Goal: Task Accomplishment & Management: Manage account settings

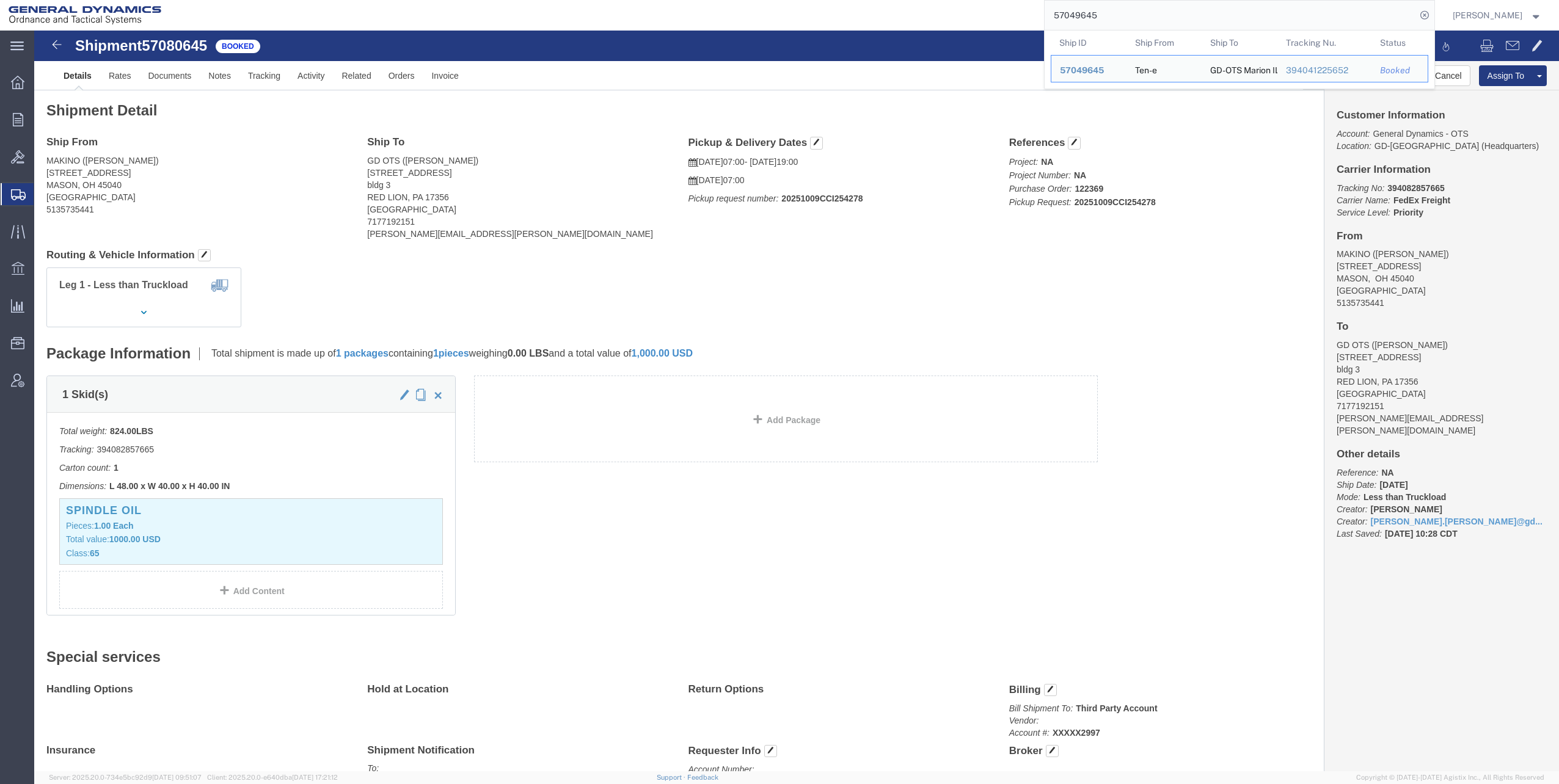
drag, startPoint x: 1057, startPoint y: 13, endPoint x: 1136, endPoint y: 15, distance: 79.0
click at [1136, 15] on input "57049645" at bounding box center [1230, 15] width 371 height 29
paste input "810"
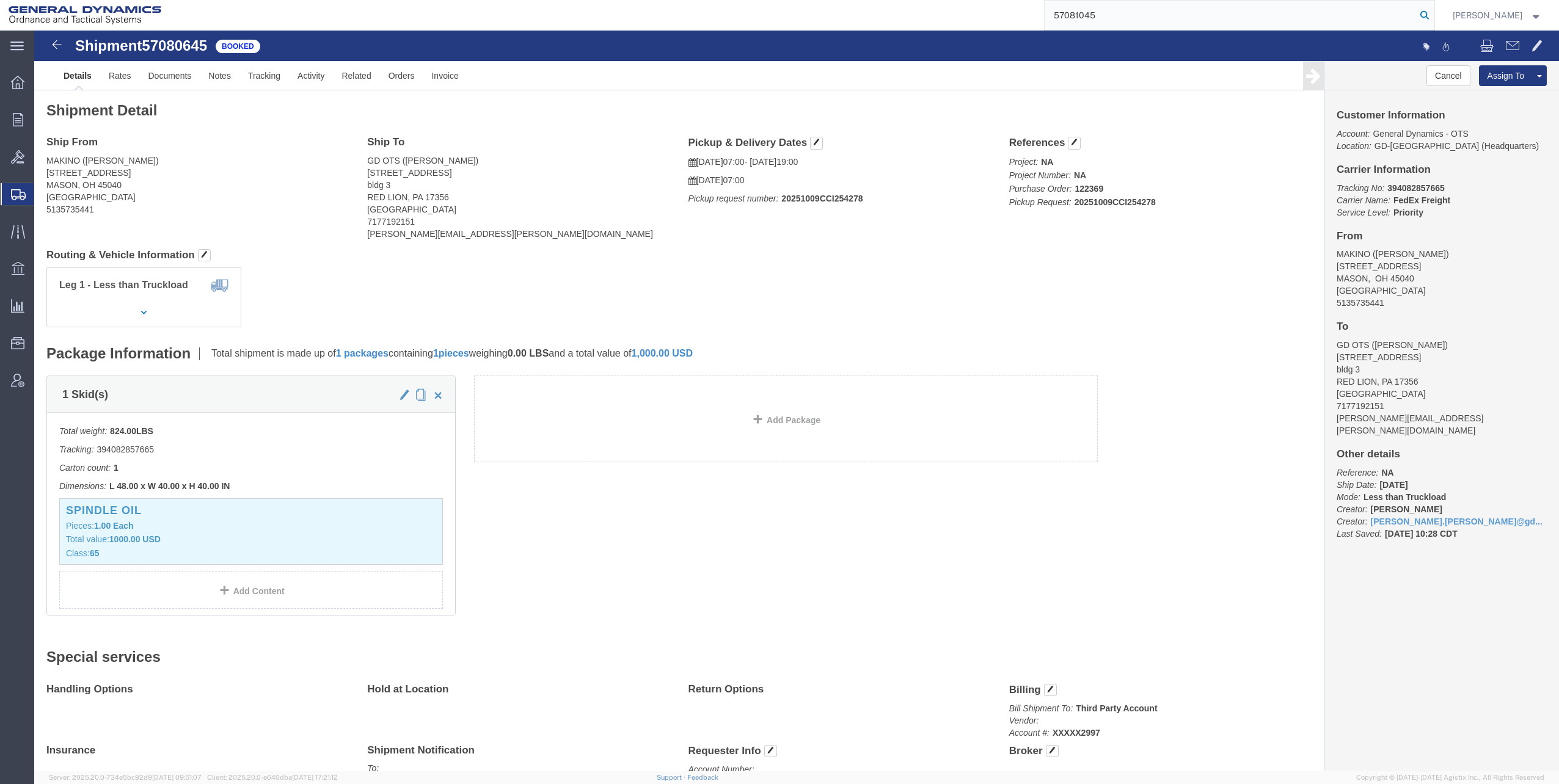
type input "57081045"
click at [1429, 15] on icon at bounding box center [1425, 15] width 17 height 17
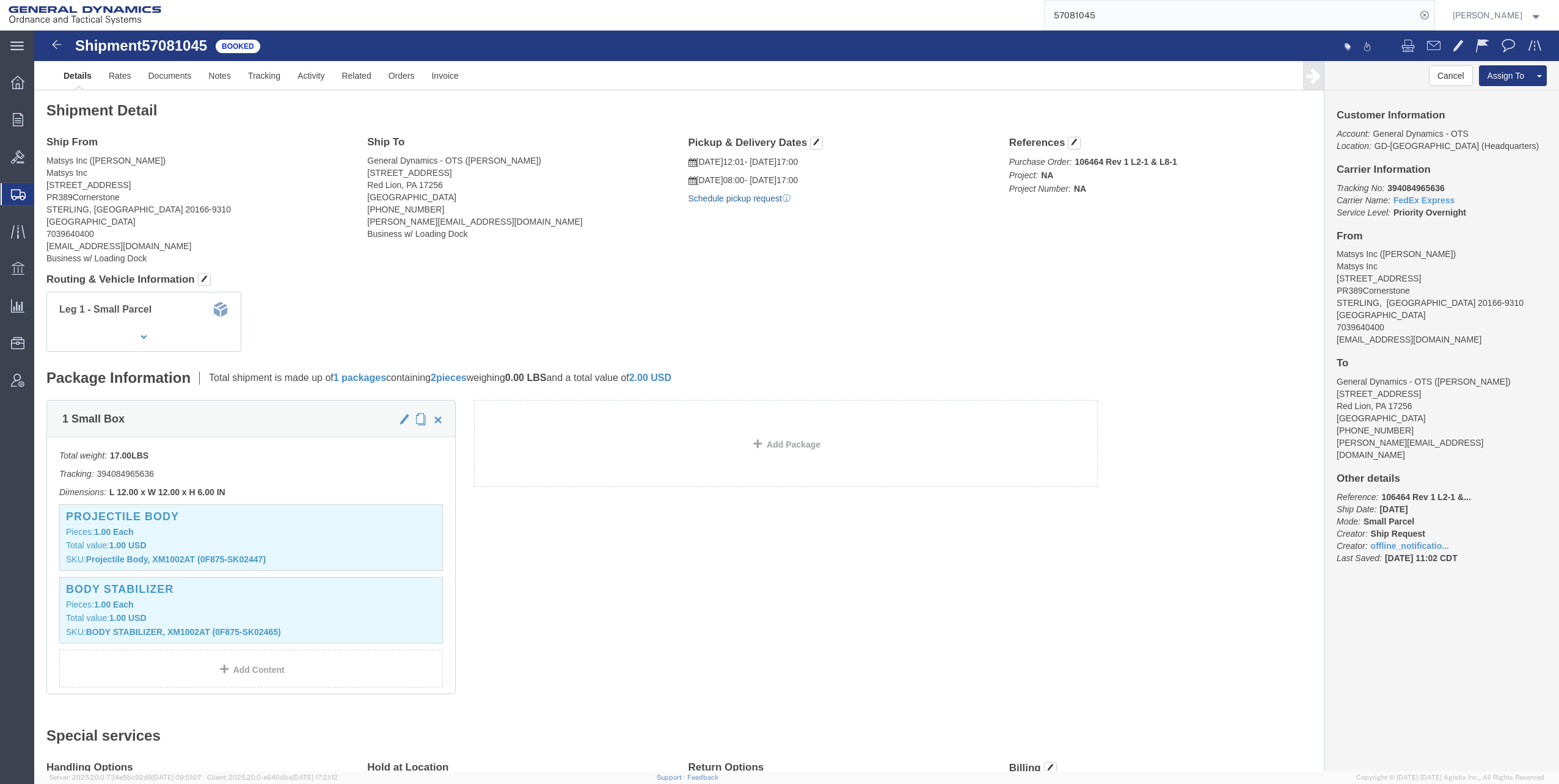
click link "Schedule pickup request"
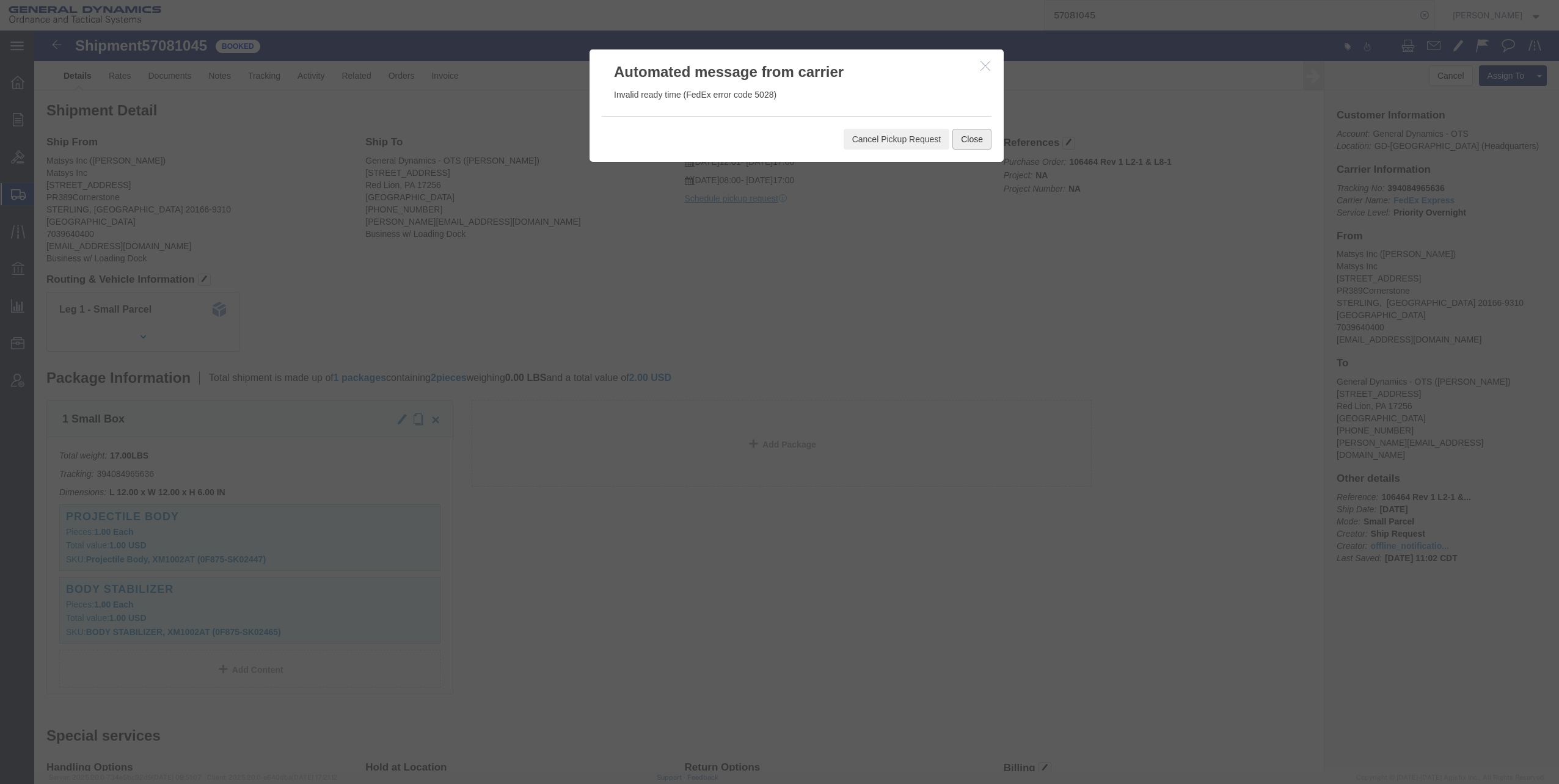
click button "Close"
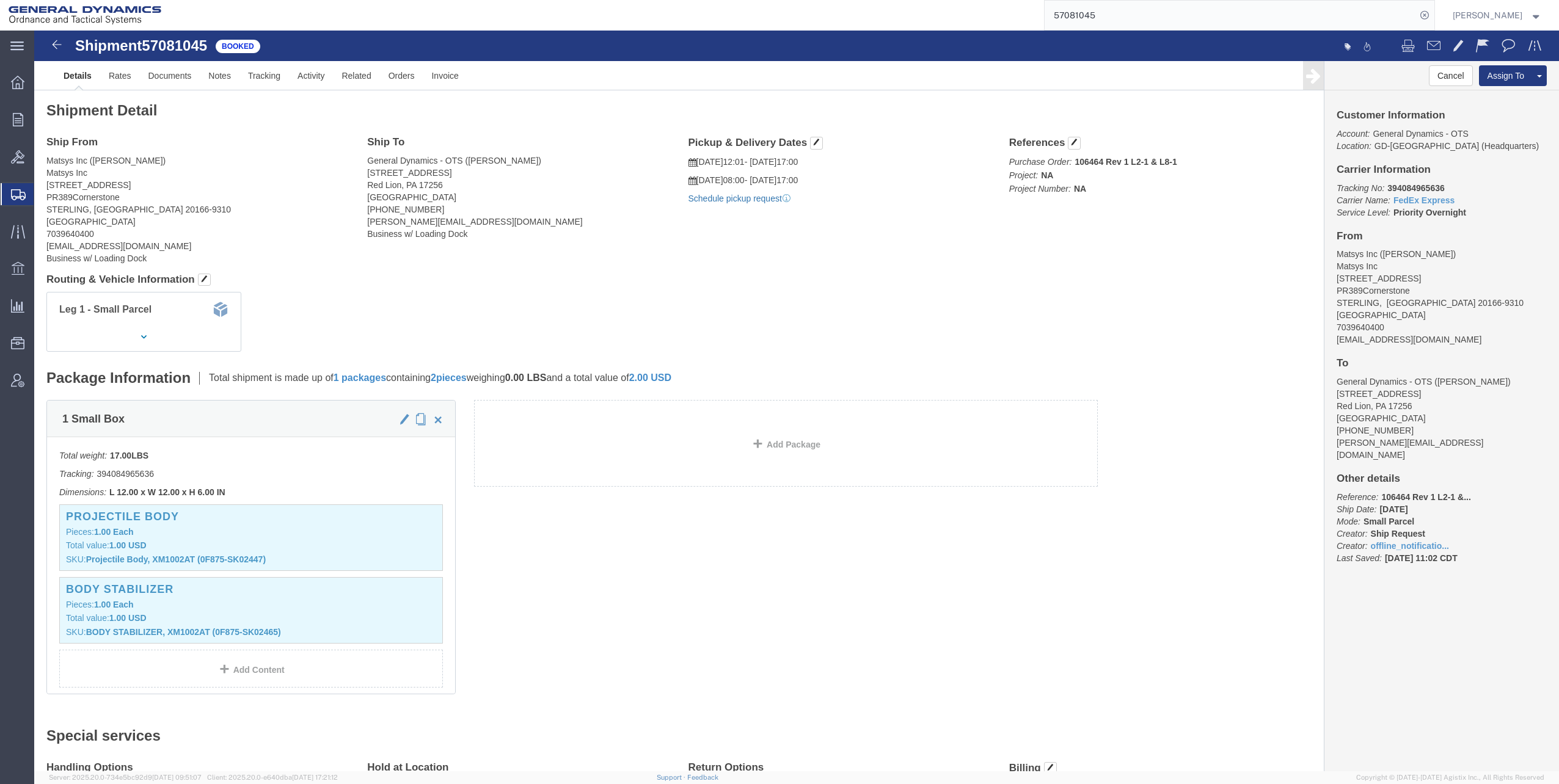
click link "Schedule pickup request"
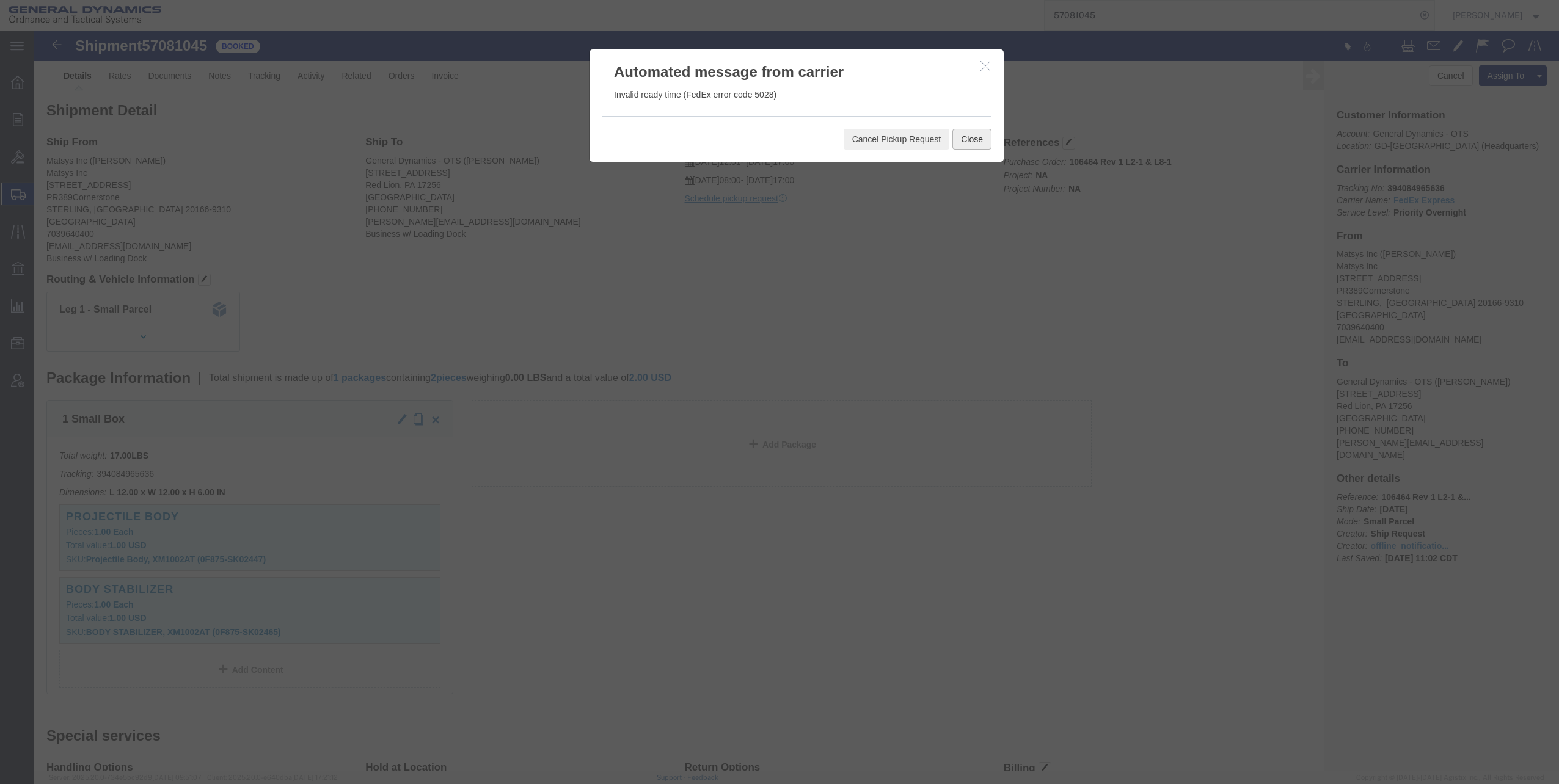
click button "Close"
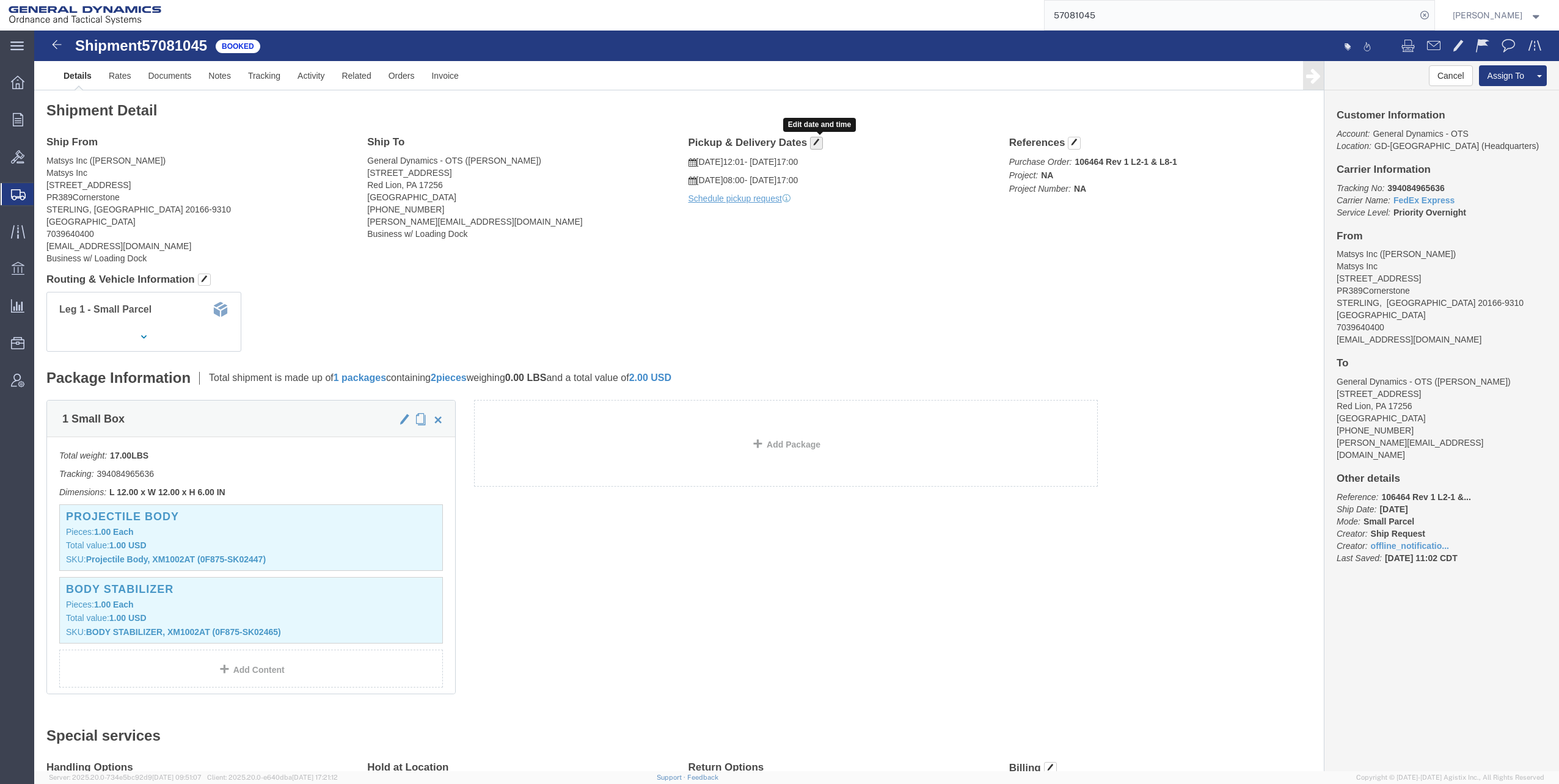
click span "button"
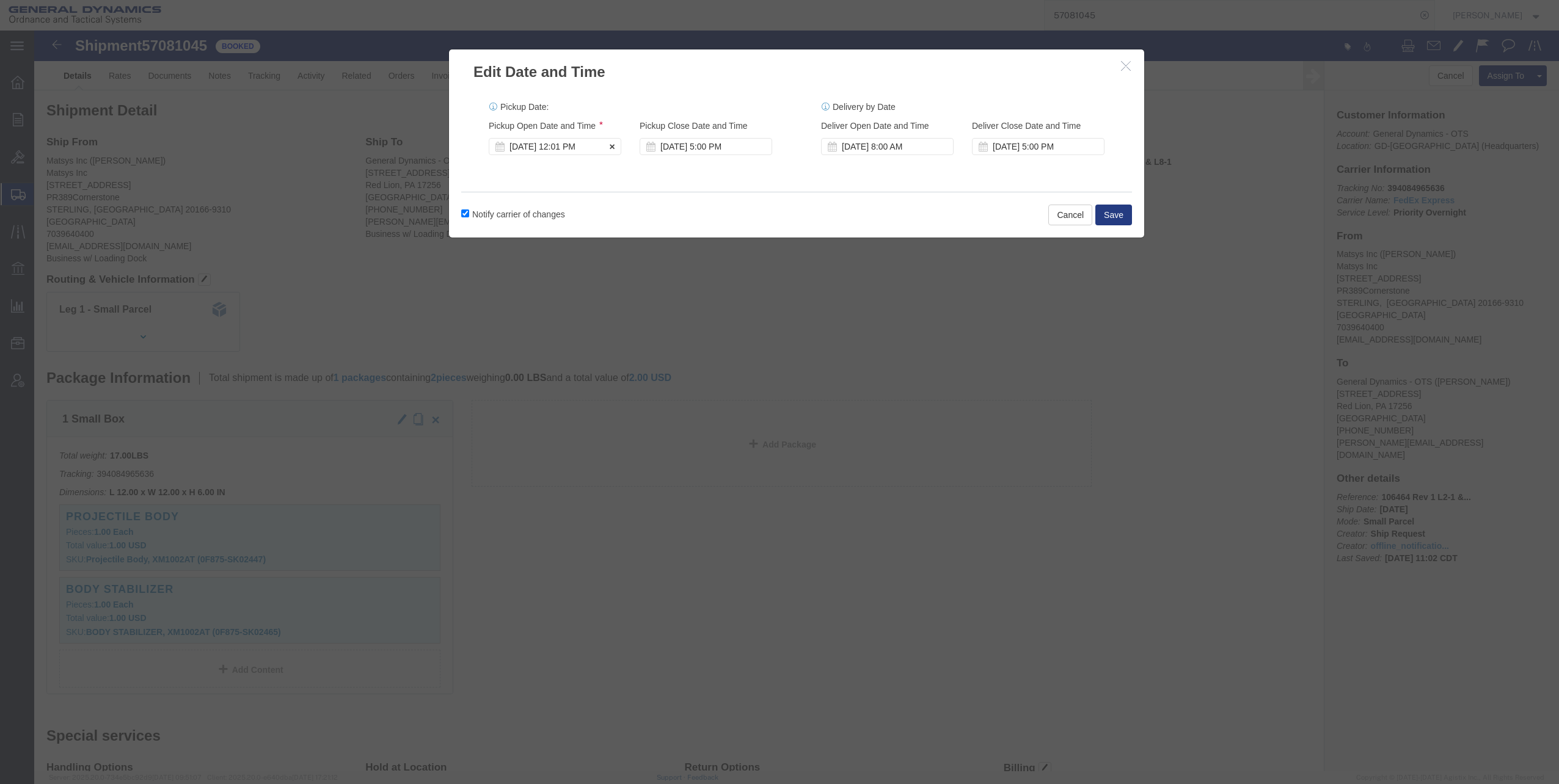
click div "[DATE] 12:01 PM"
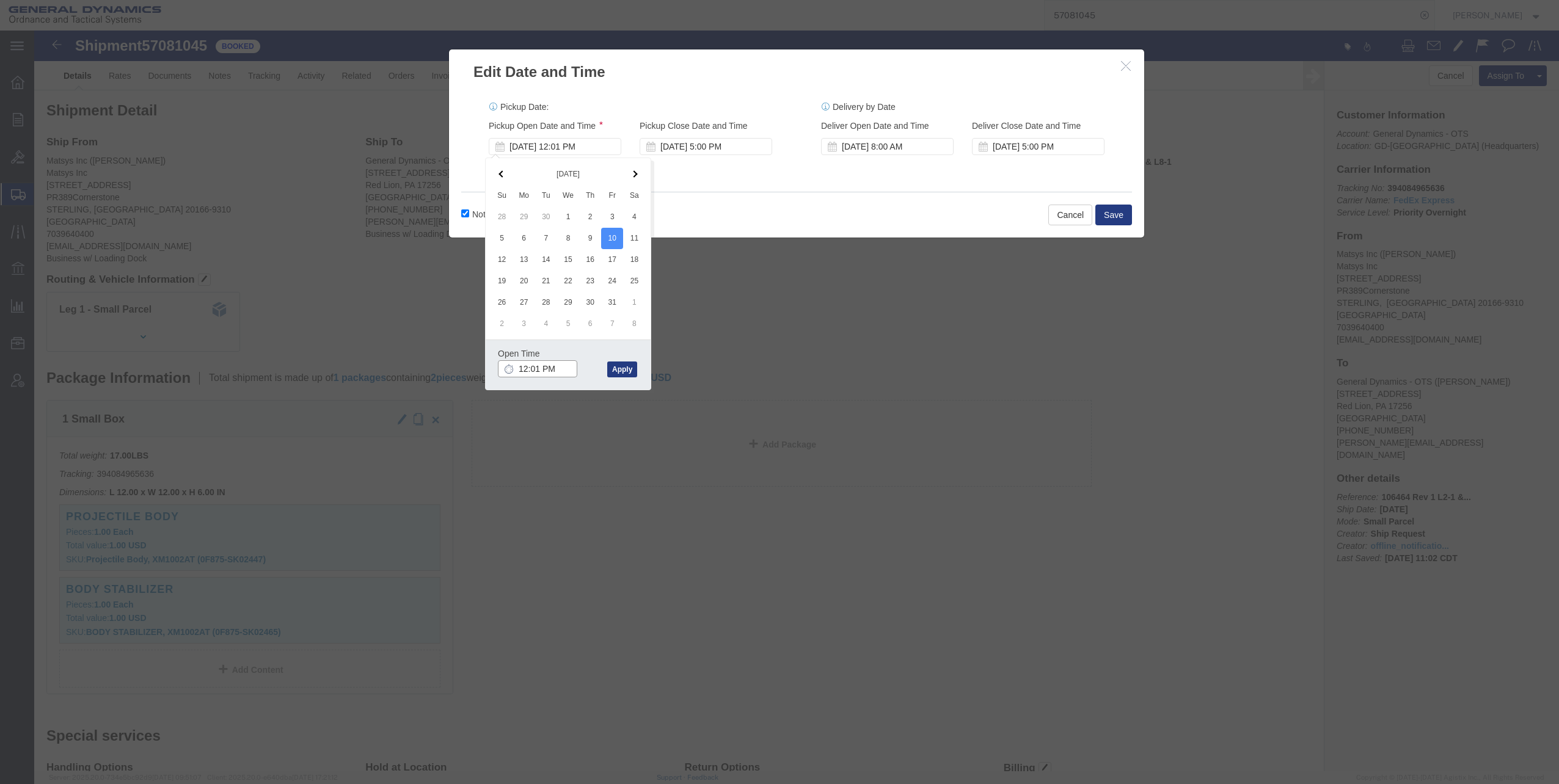
click input "12:01 PM"
type input "8:01 AM"
click button "Apply"
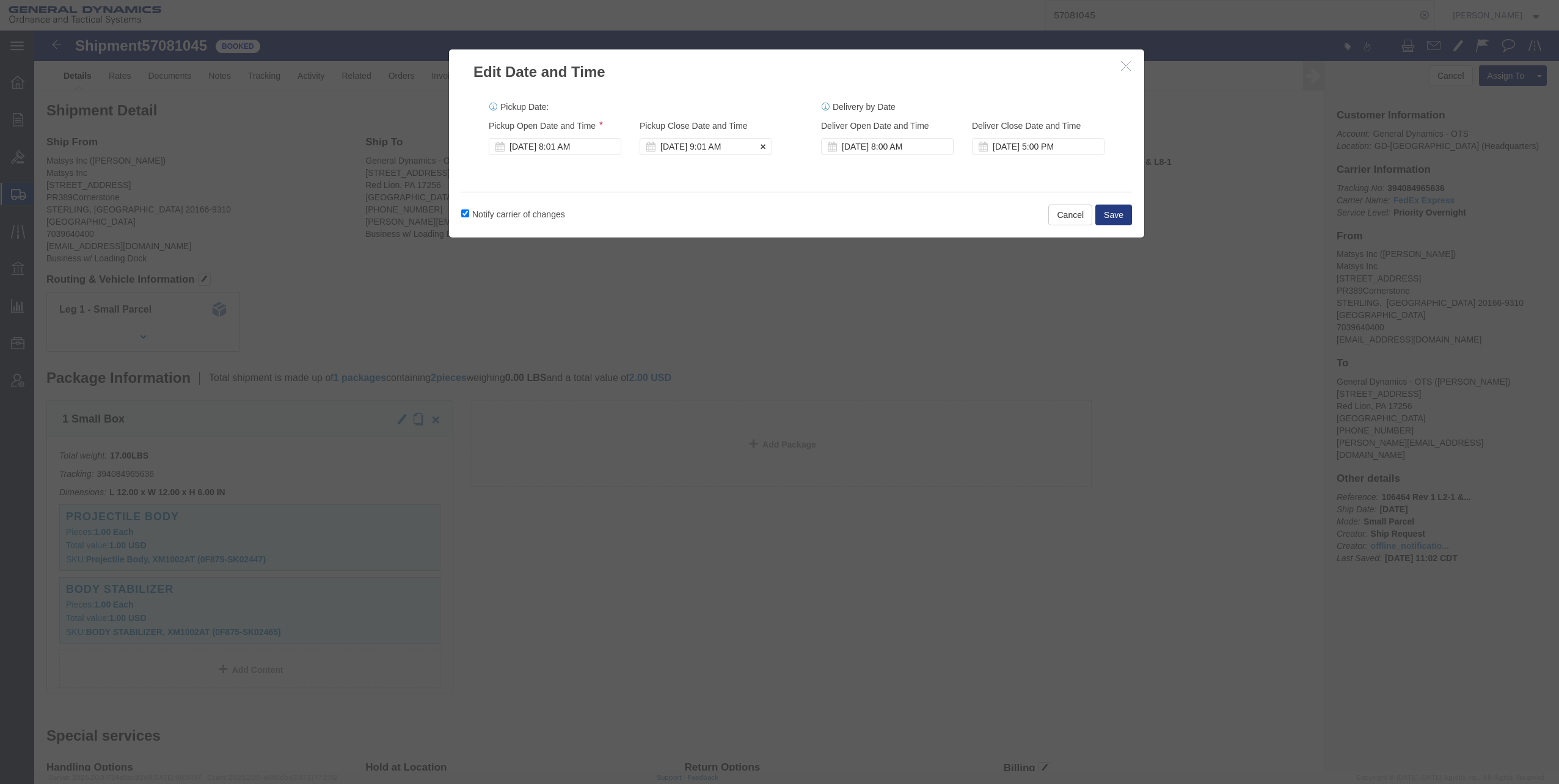
click div "[DATE] 9:01 AM"
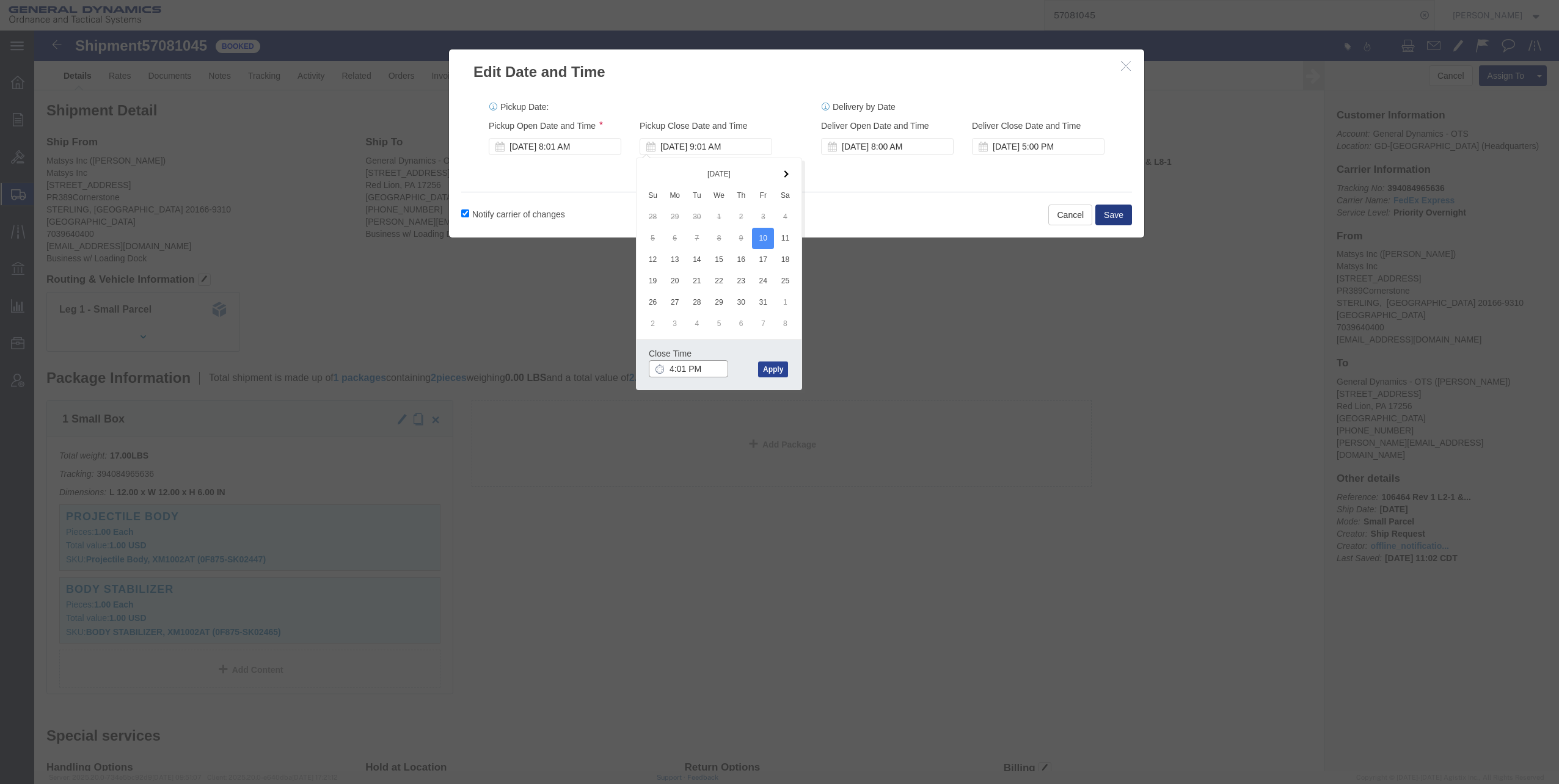
type input "4:01 PM"
click button "Apply"
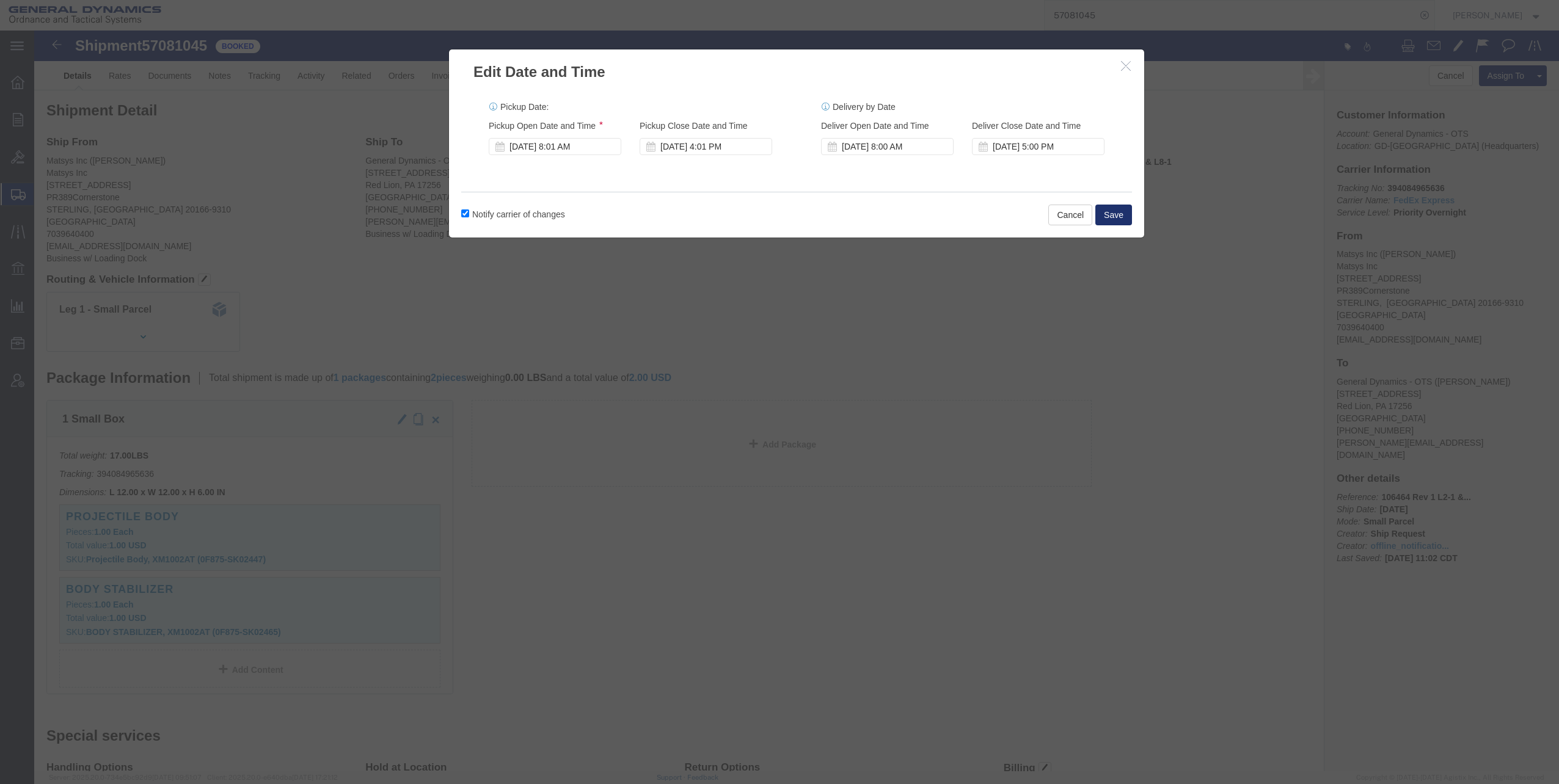
click button "Save"
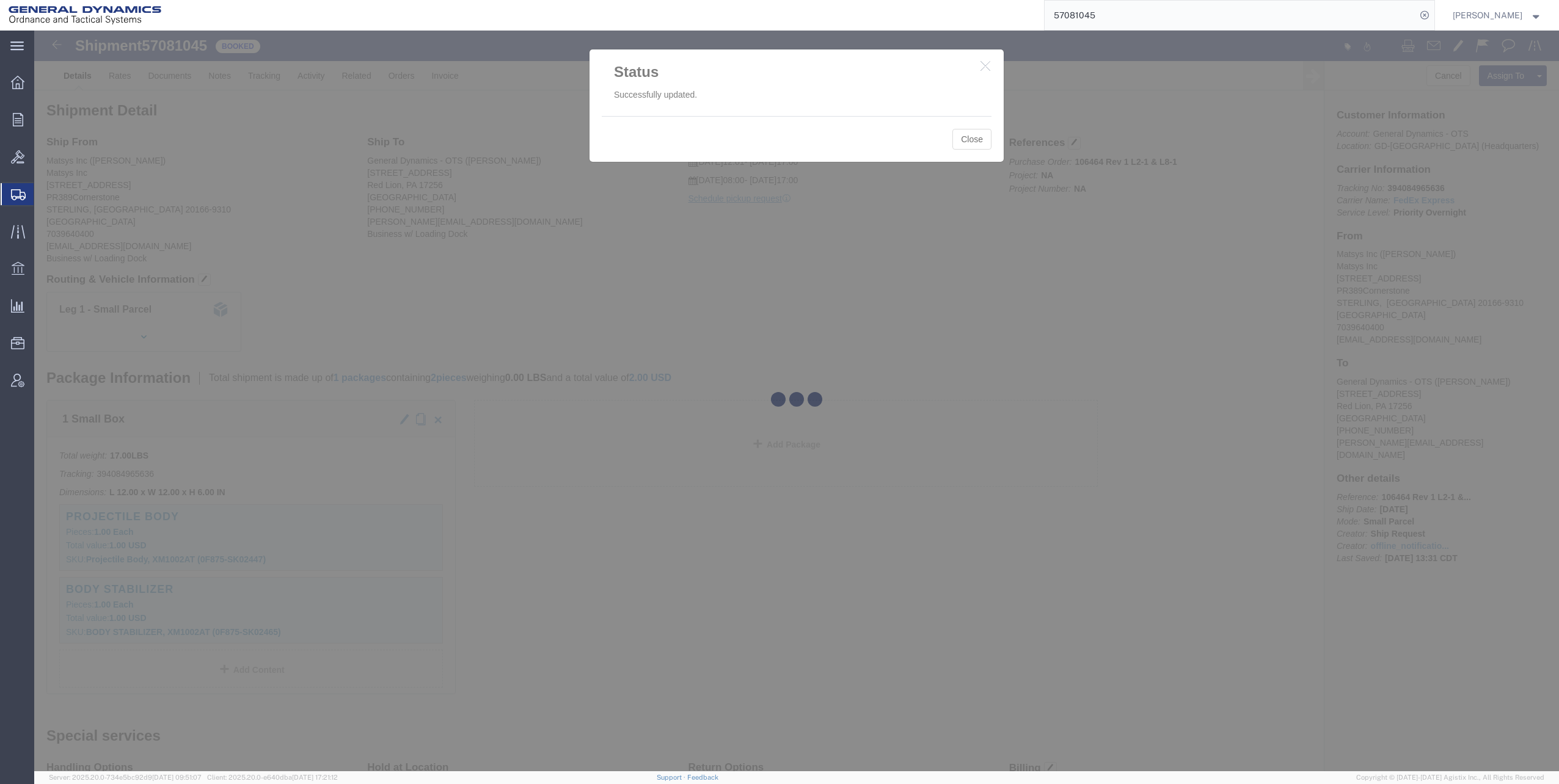
click at [979, 144] on div at bounding box center [796, 401] width 1525 height 741
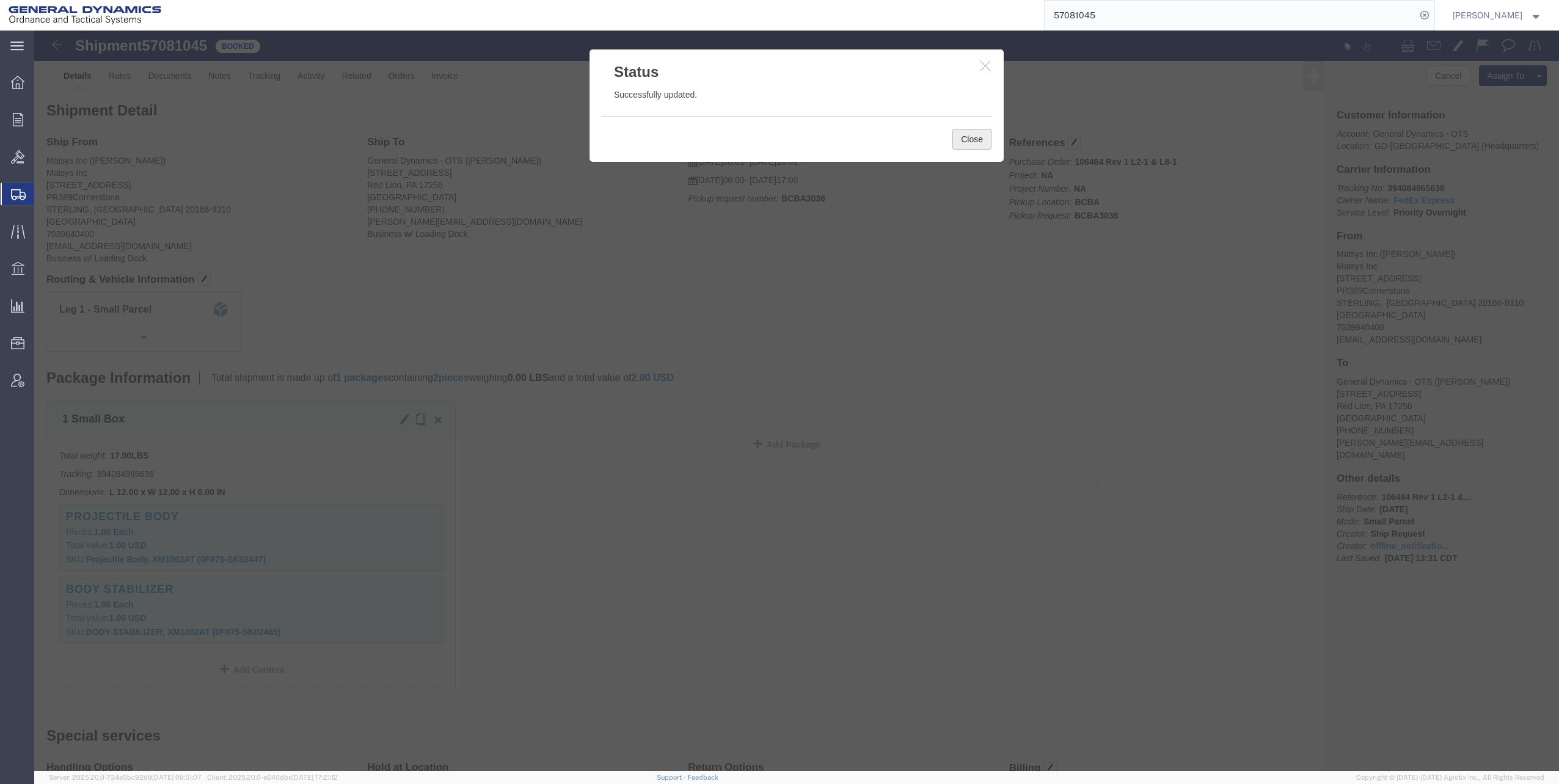
click button "Close"
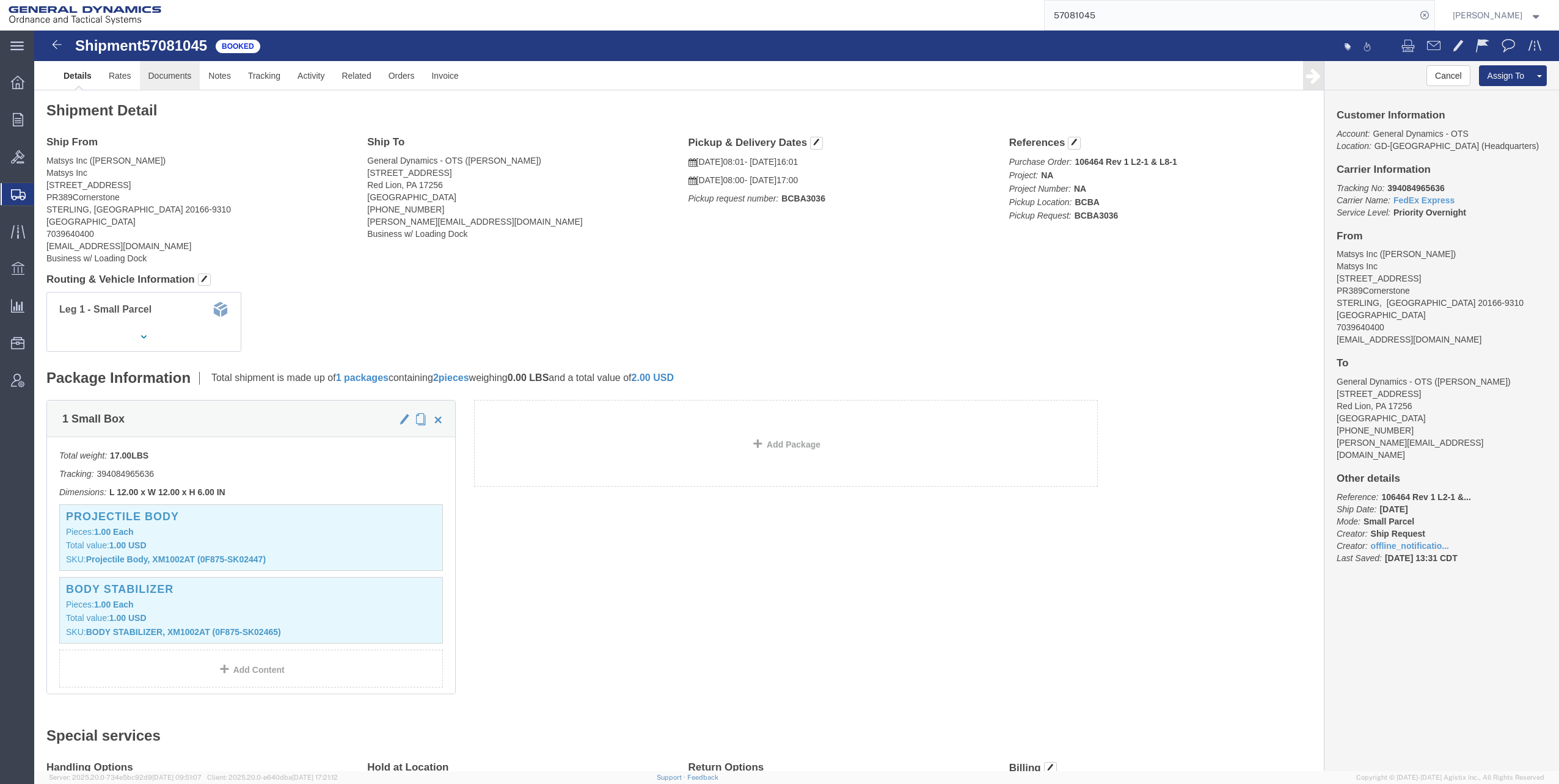
click link "Documents"
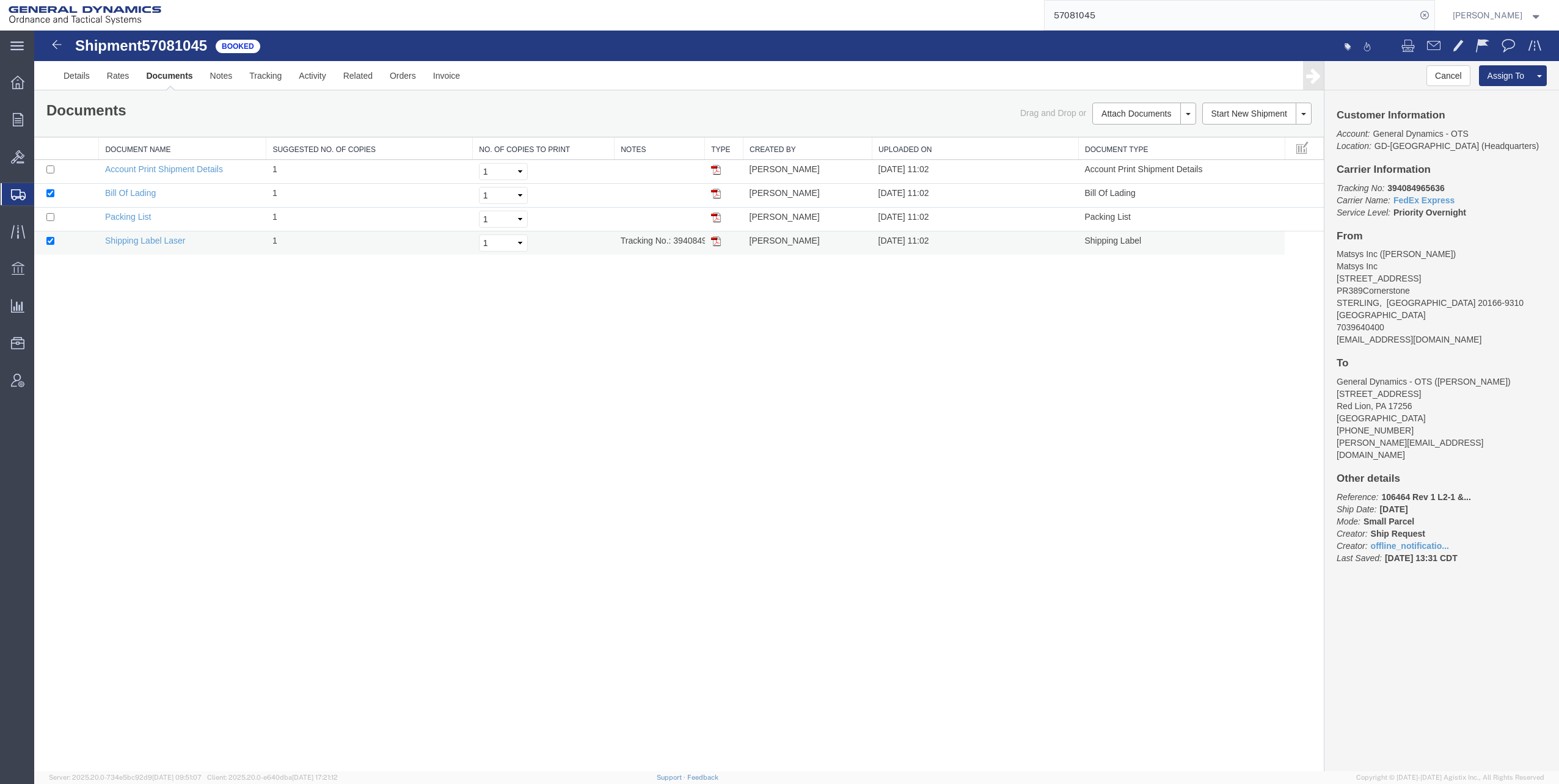
click at [718, 240] on img at bounding box center [715, 241] width 10 height 10
click at [83, 75] on link "Details" at bounding box center [76, 76] width 43 height 29
